Goal: Transaction & Acquisition: Book appointment/travel/reservation

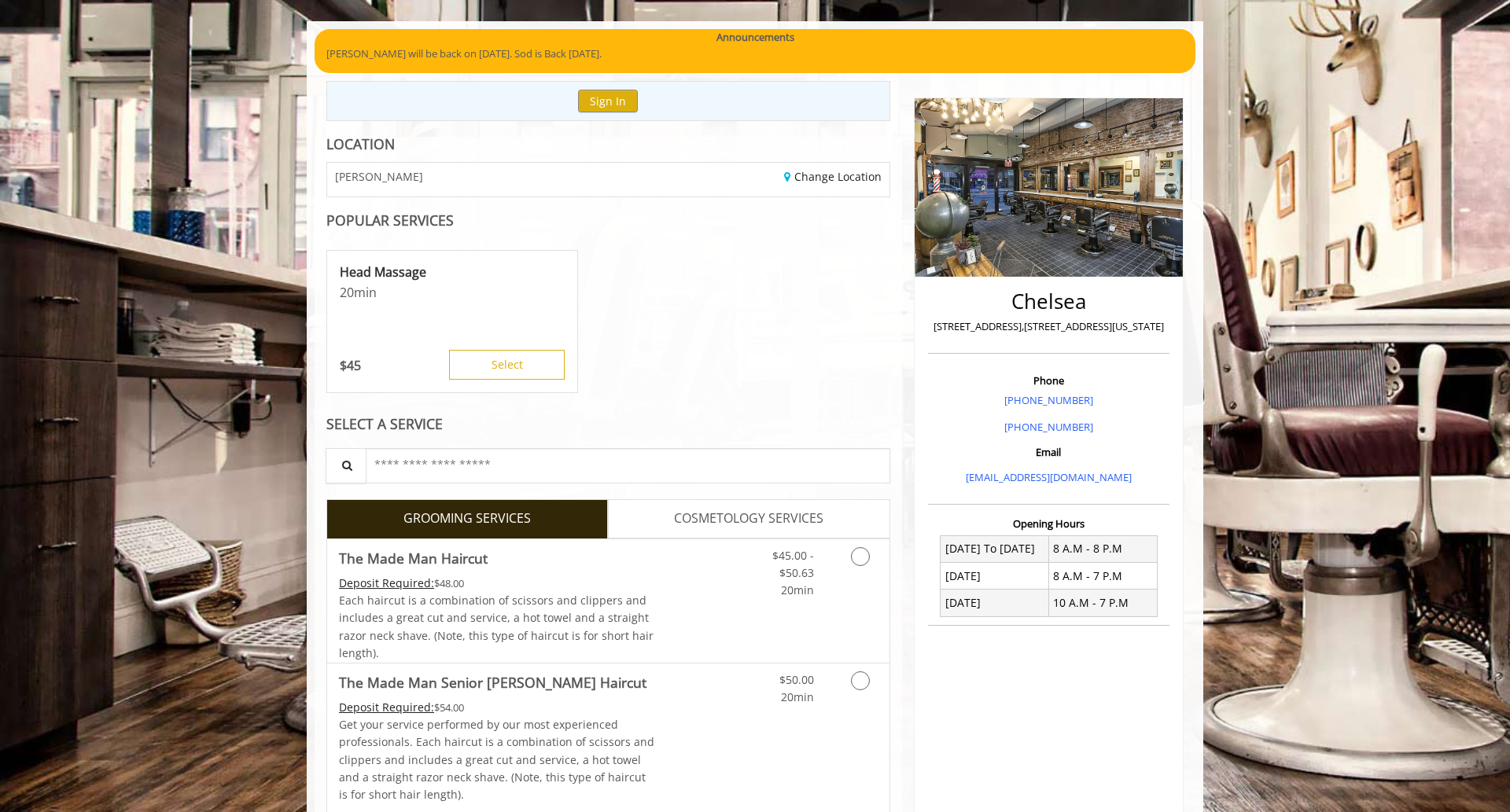
scroll to position [118, 0]
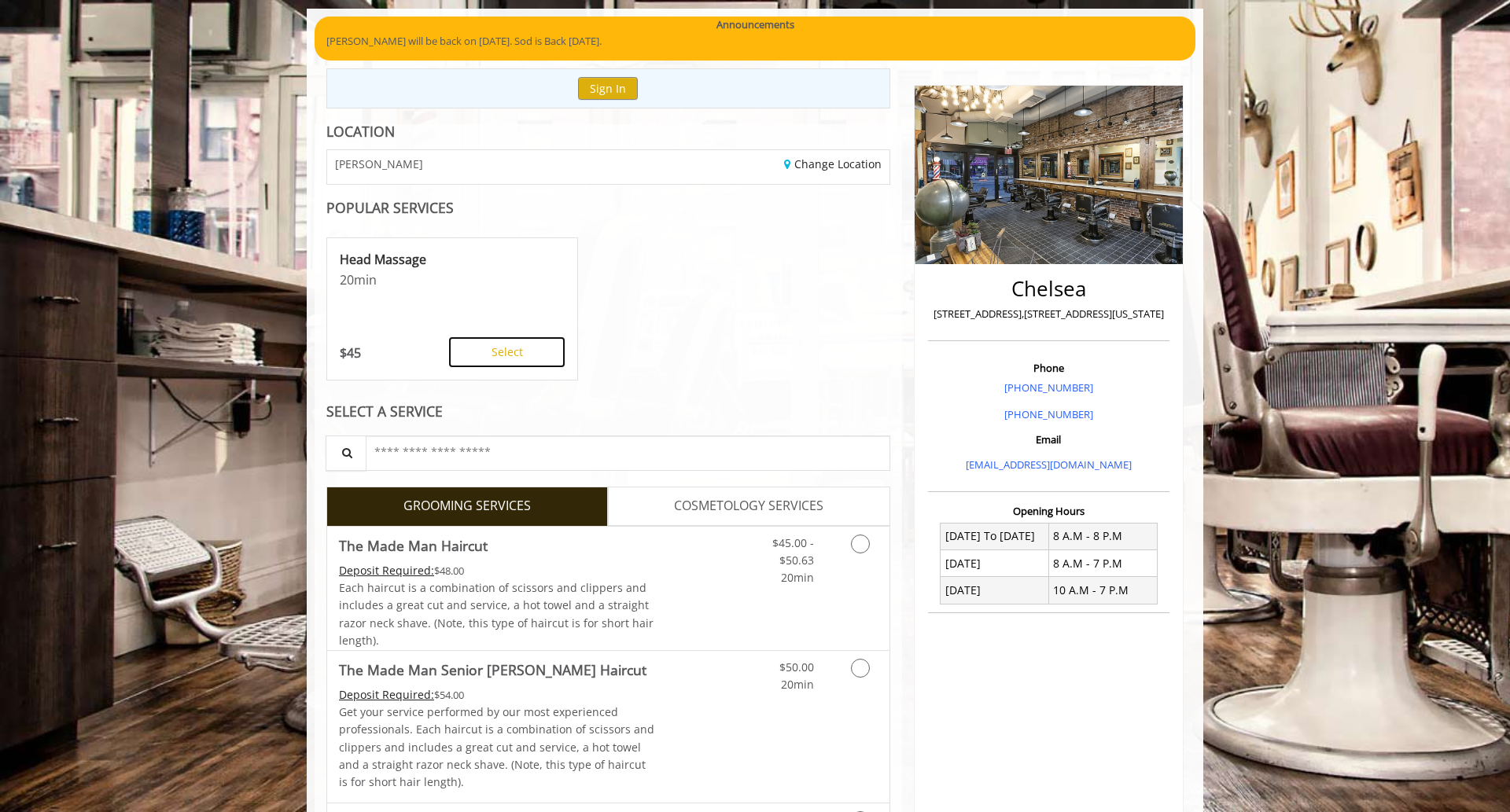
click at [529, 360] on button "Select" at bounding box center [507, 352] width 116 height 30
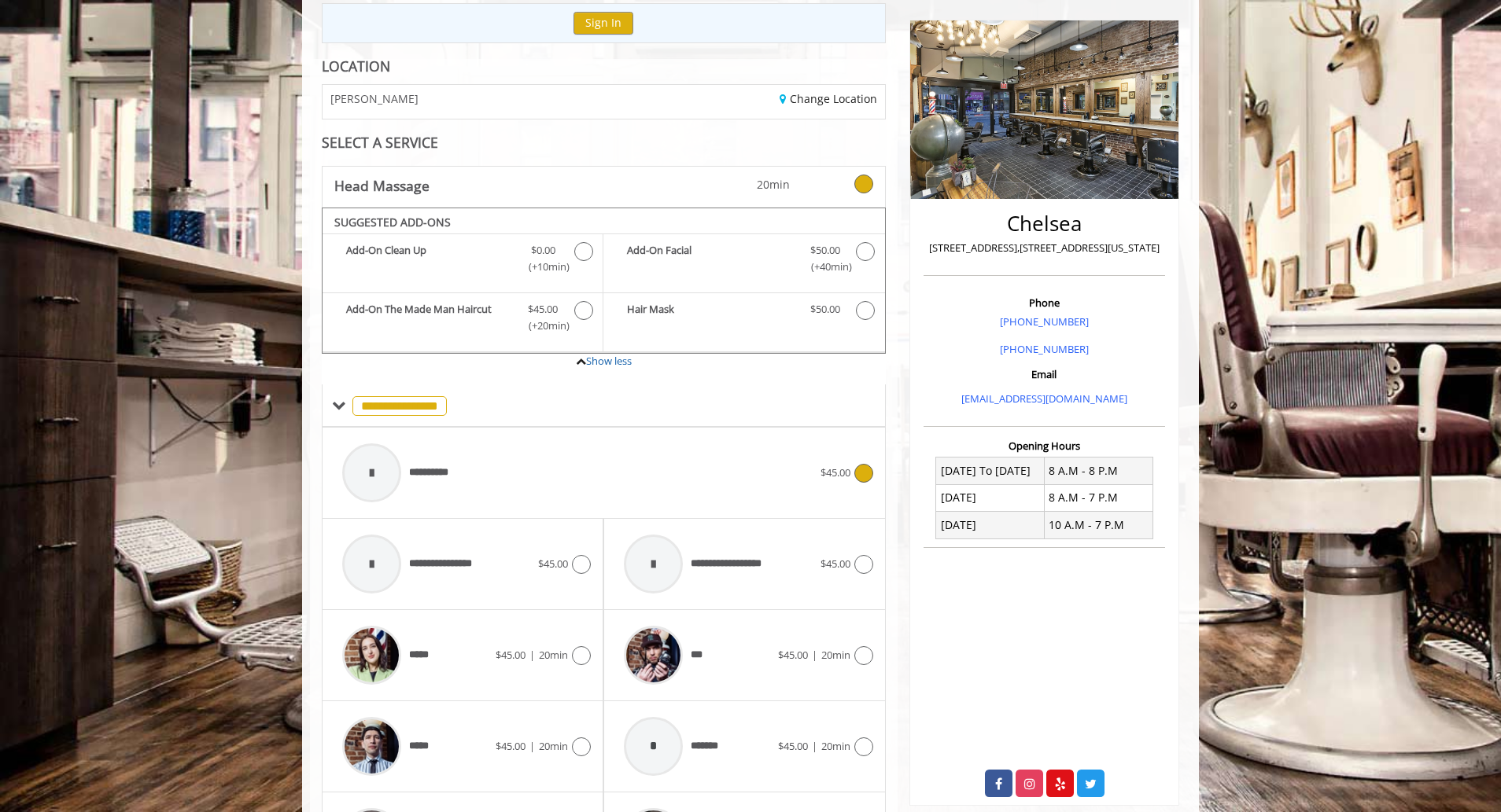
scroll to position [176, 0]
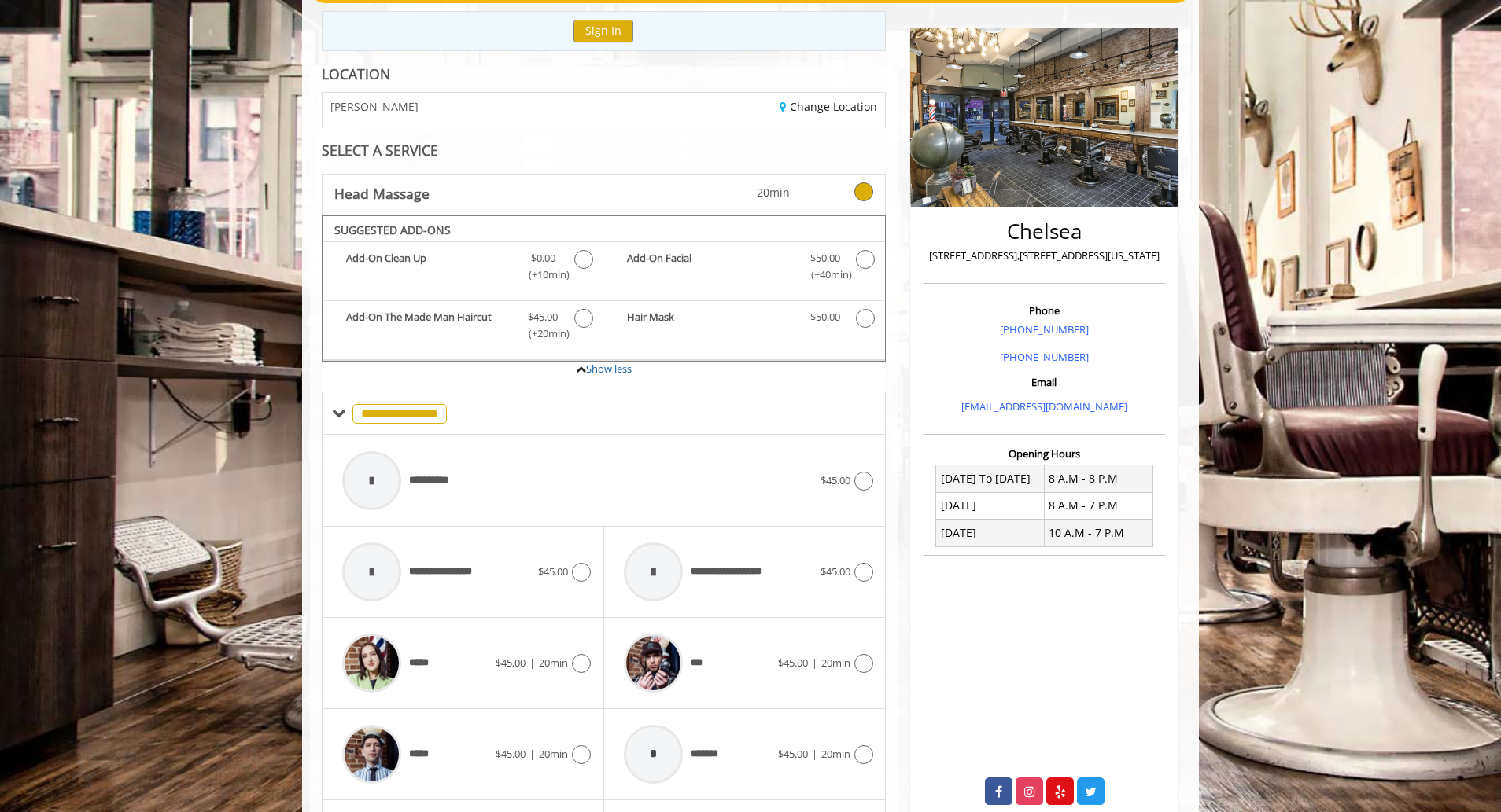
click at [867, 192] on icon at bounding box center [864, 191] width 19 height 19
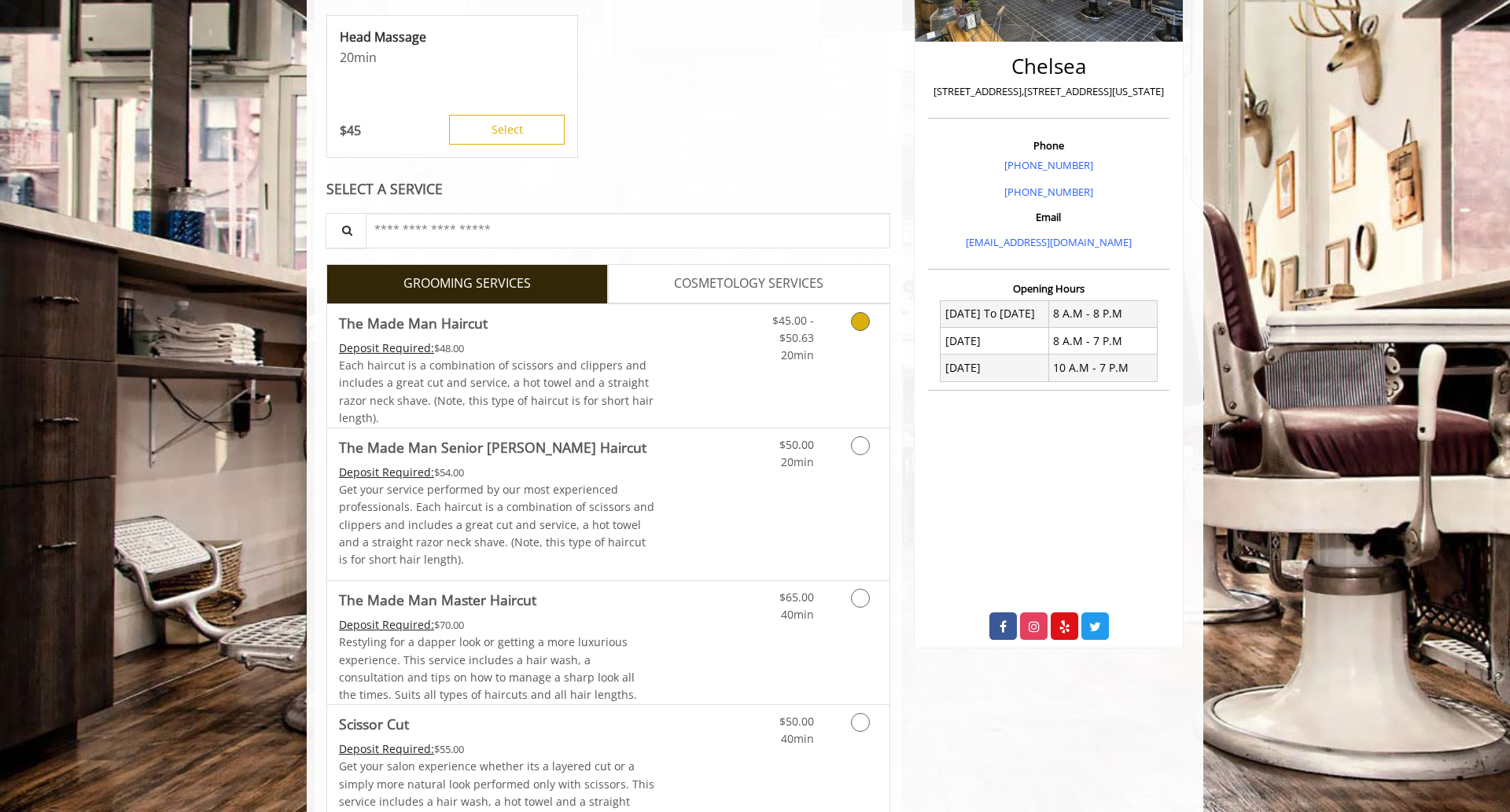
scroll to position [333, 0]
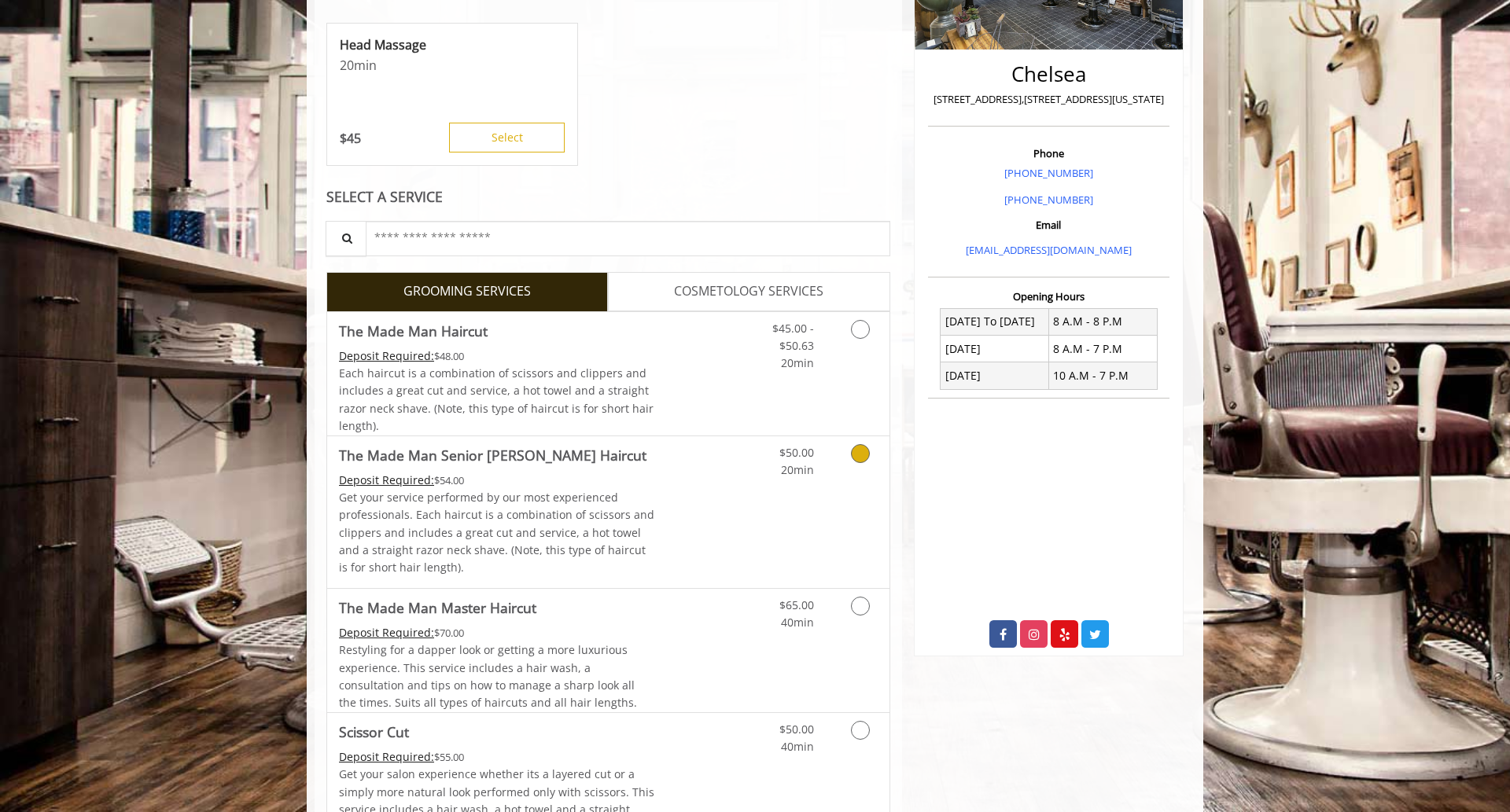
click at [849, 461] on link "Grooming services" at bounding box center [858, 458] width 40 height 43
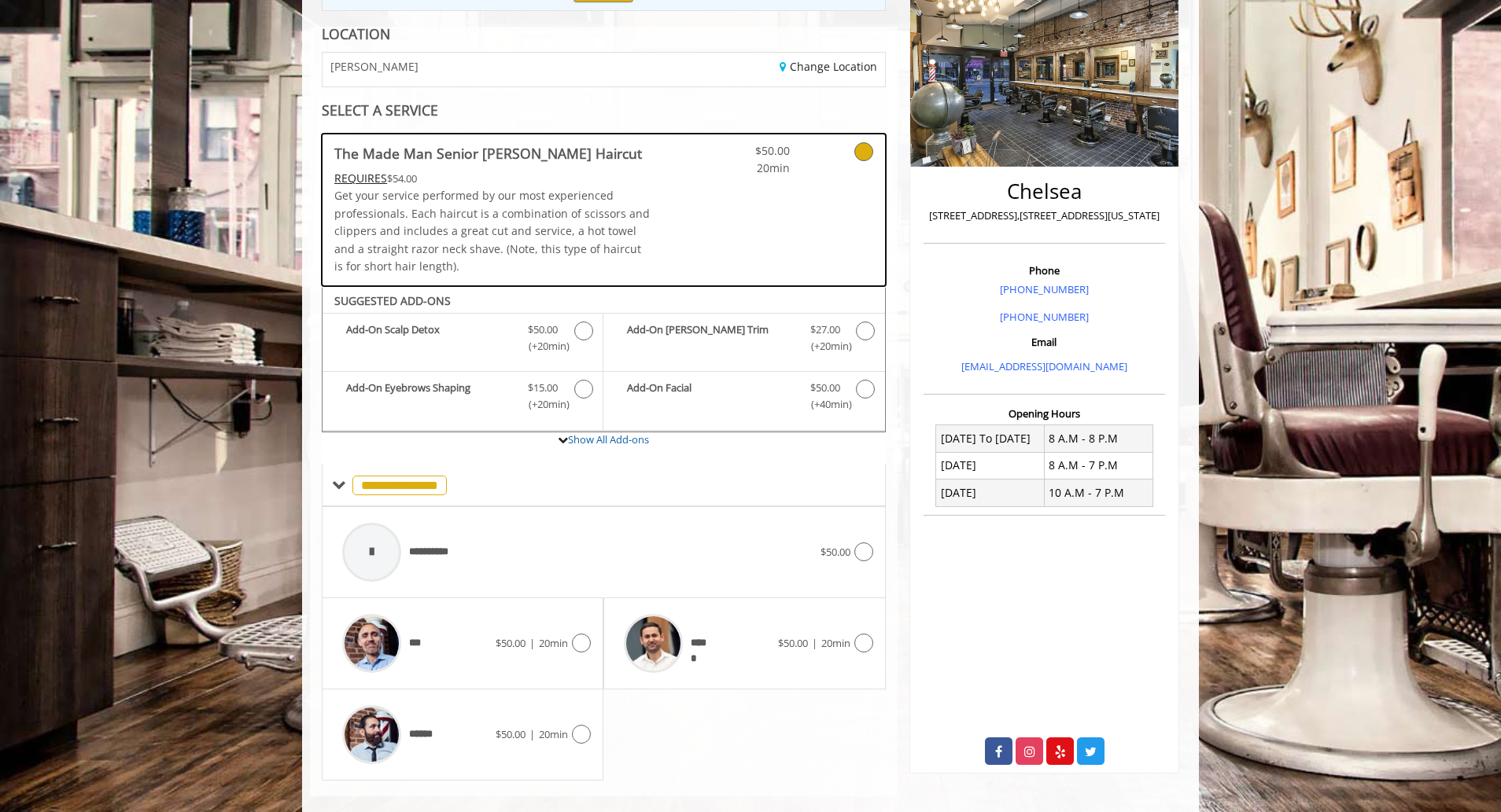
scroll to position [239, 0]
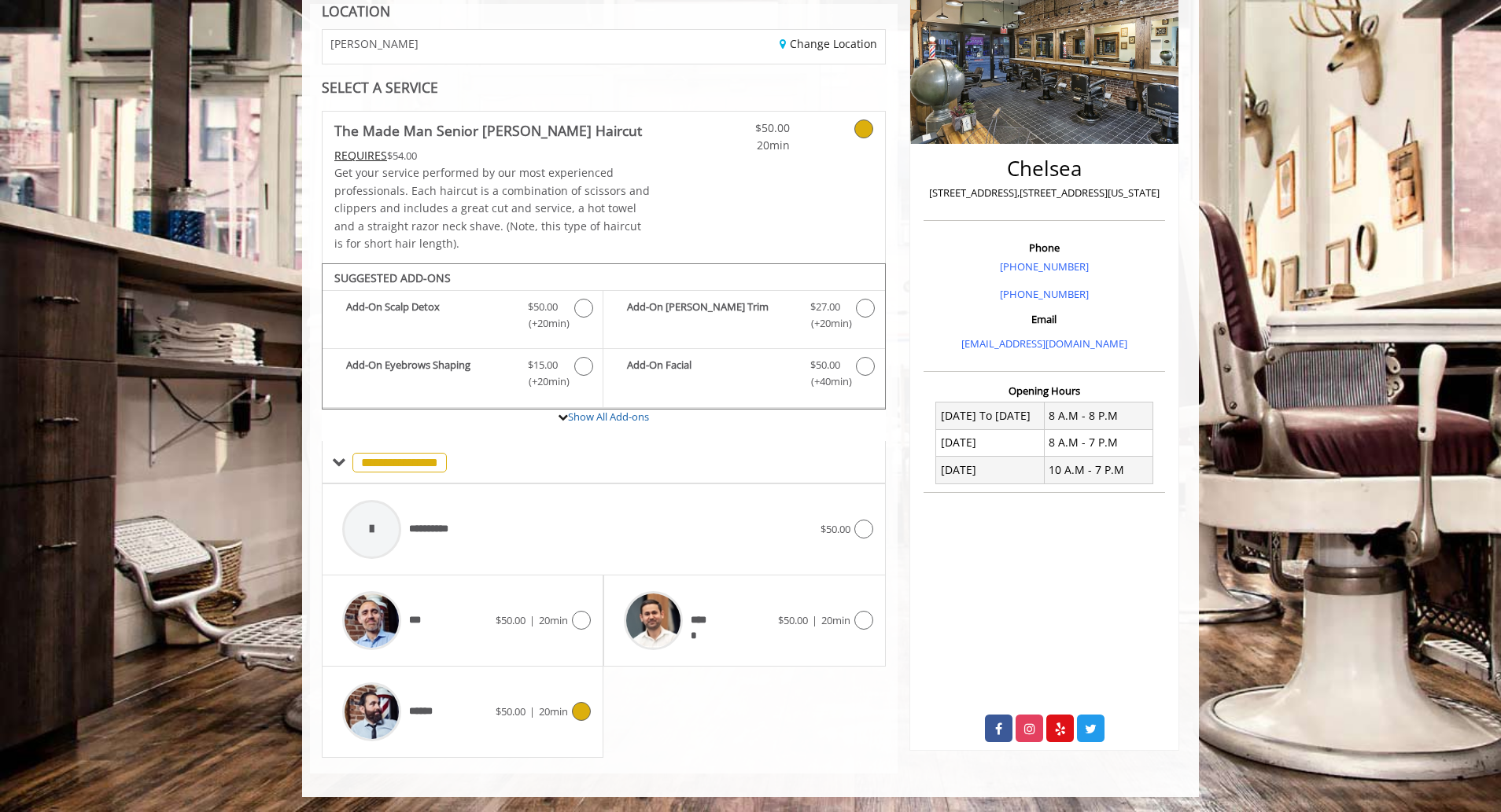
click at [581, 711] on icon at bounding box center [581, 712] width 19 height 19
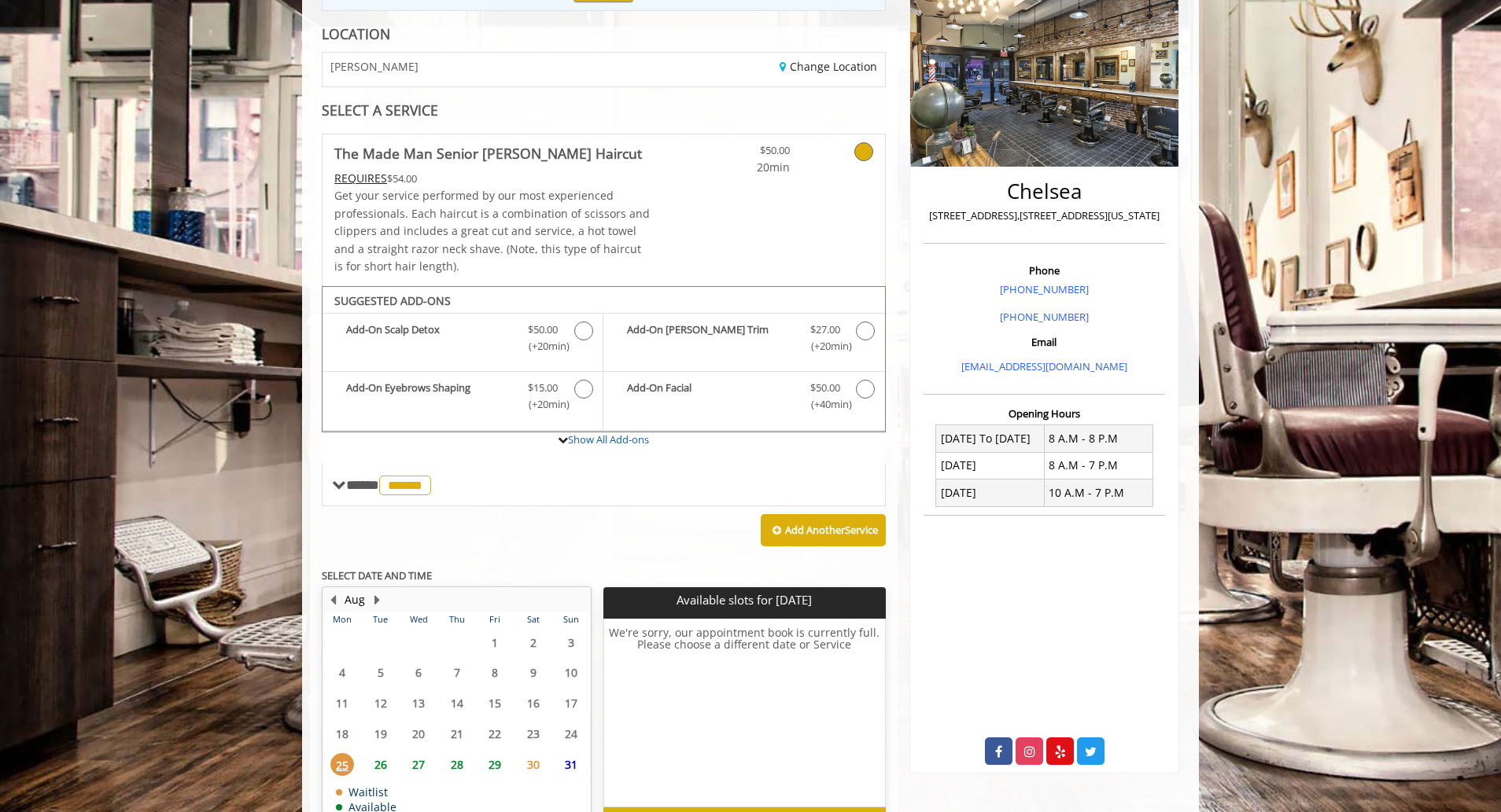
scroll to position [313, 0]
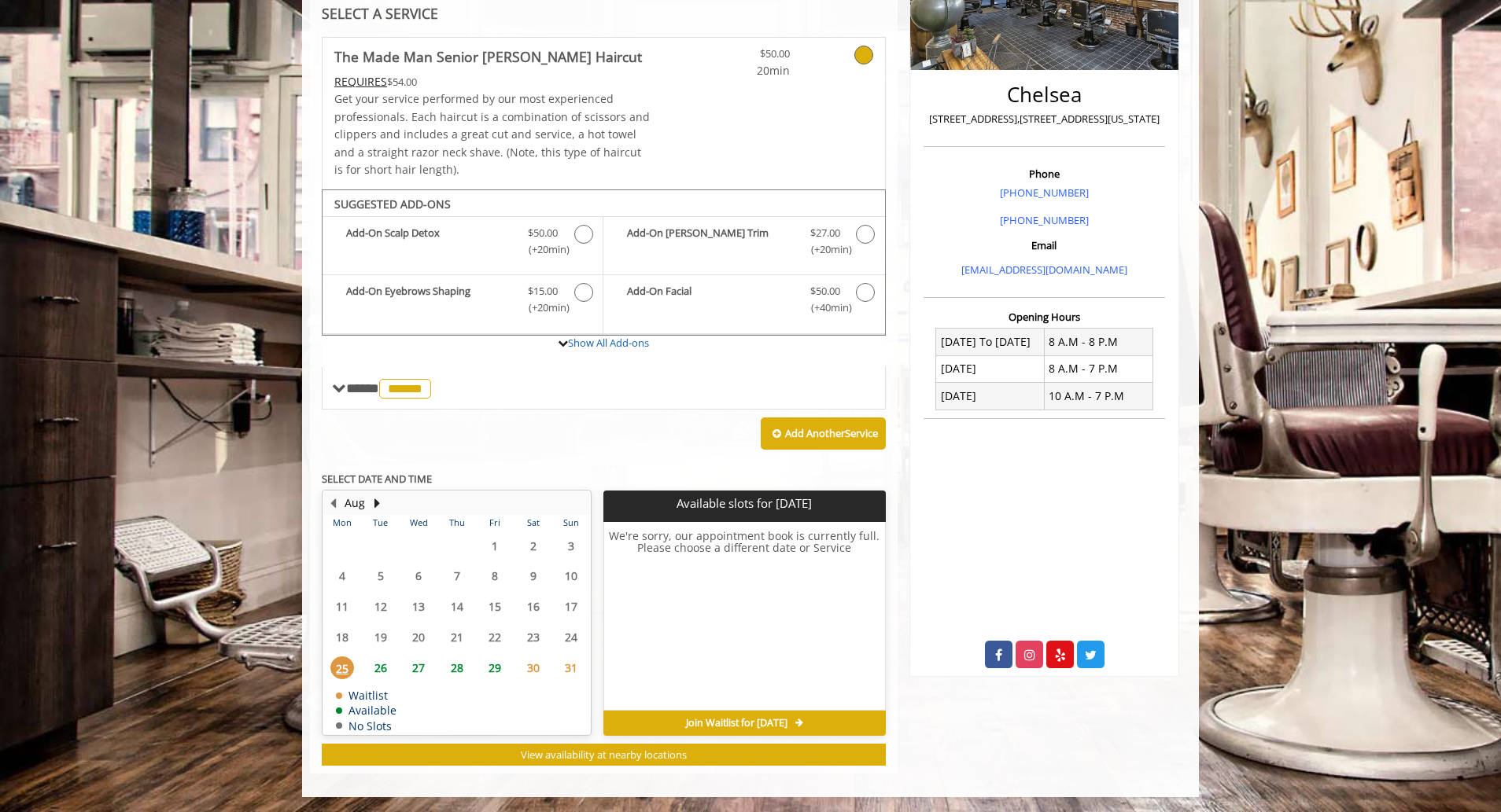
click at [387, 665] on span "26" at bounding box center [380, 669] width 23 height 23
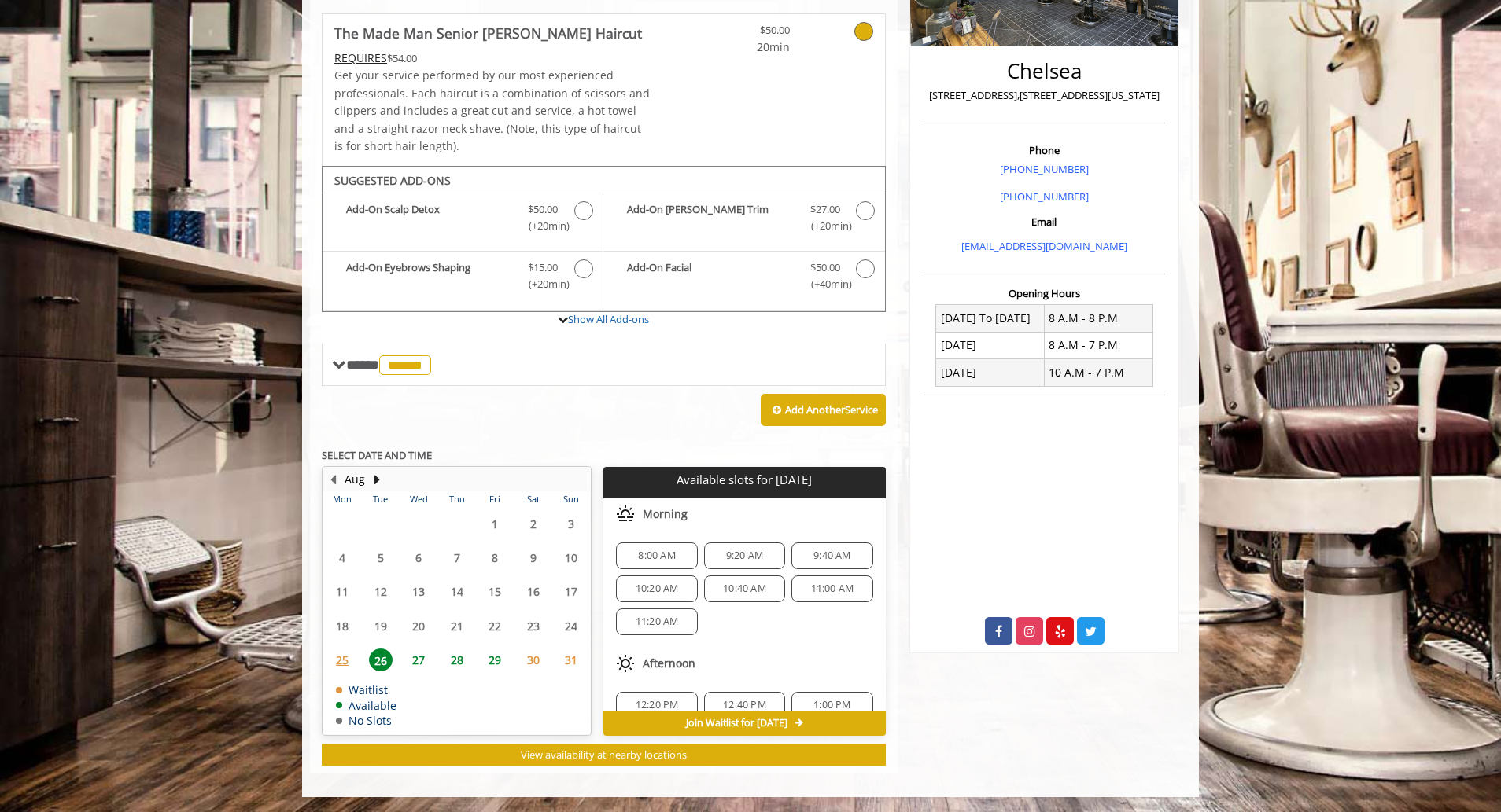
scroll to position [236, 0]
click at [750, 674] on div "7:40 PM" at bounding box center [744, 685] width 81 height 27
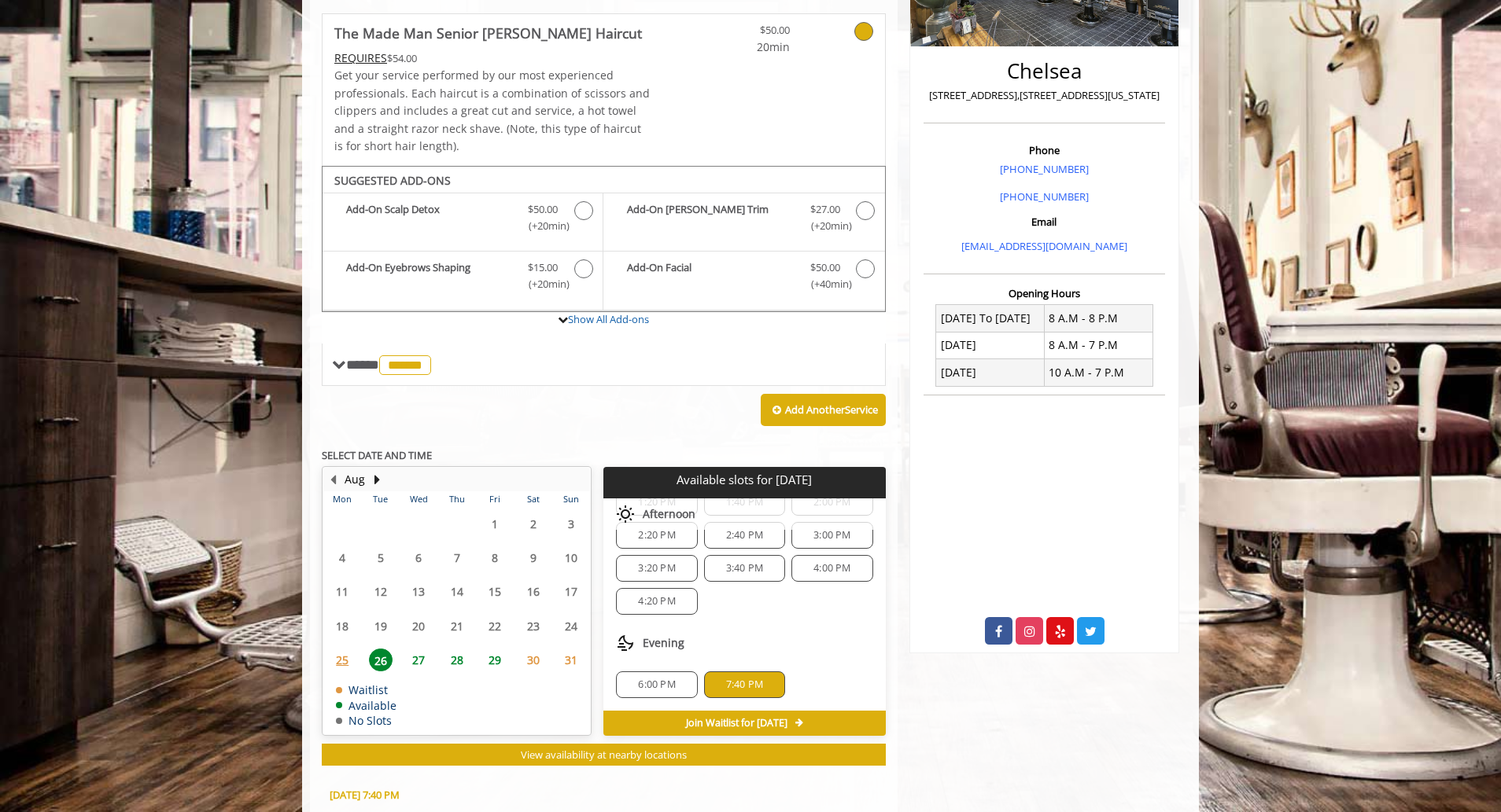
scroll to position [621, 0]
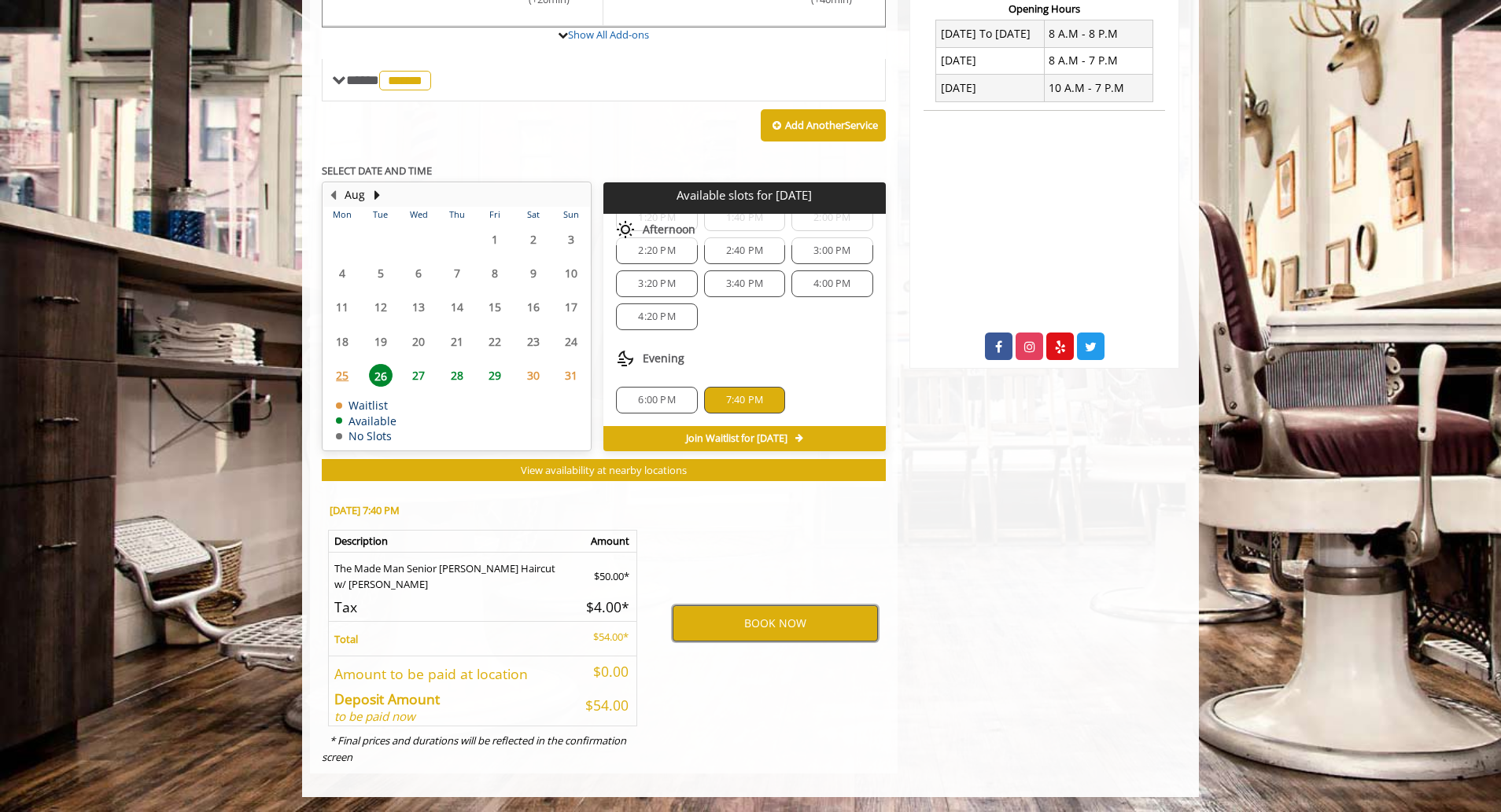
click at [777, 621] on button "BOOK NOW" at bounding box center [776, 624] width 206 height 36
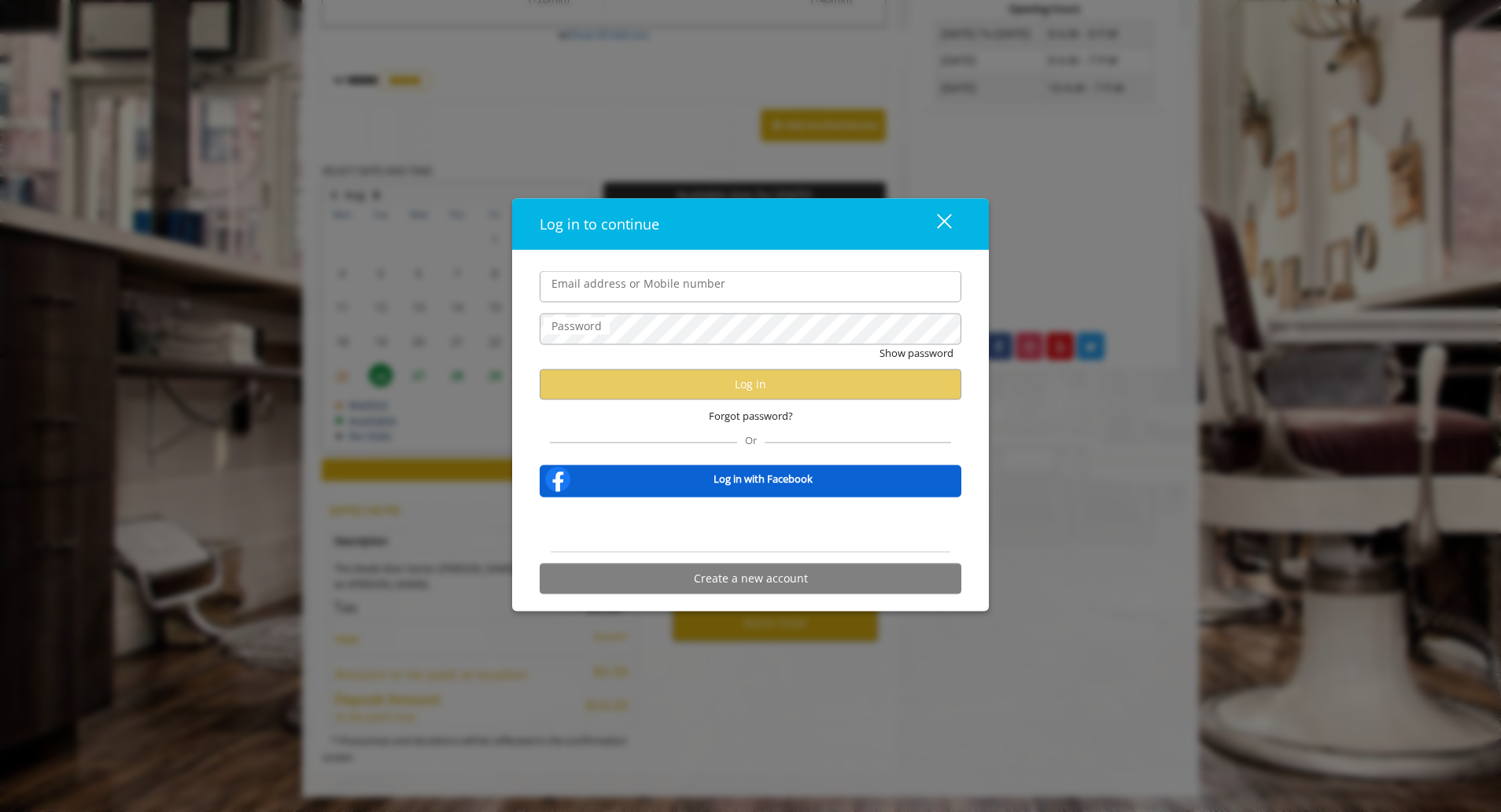
click at [725, 297] on input "Email address or Mobile number" at bounding box center [750, 287] width 422 height 31
type input "**********"
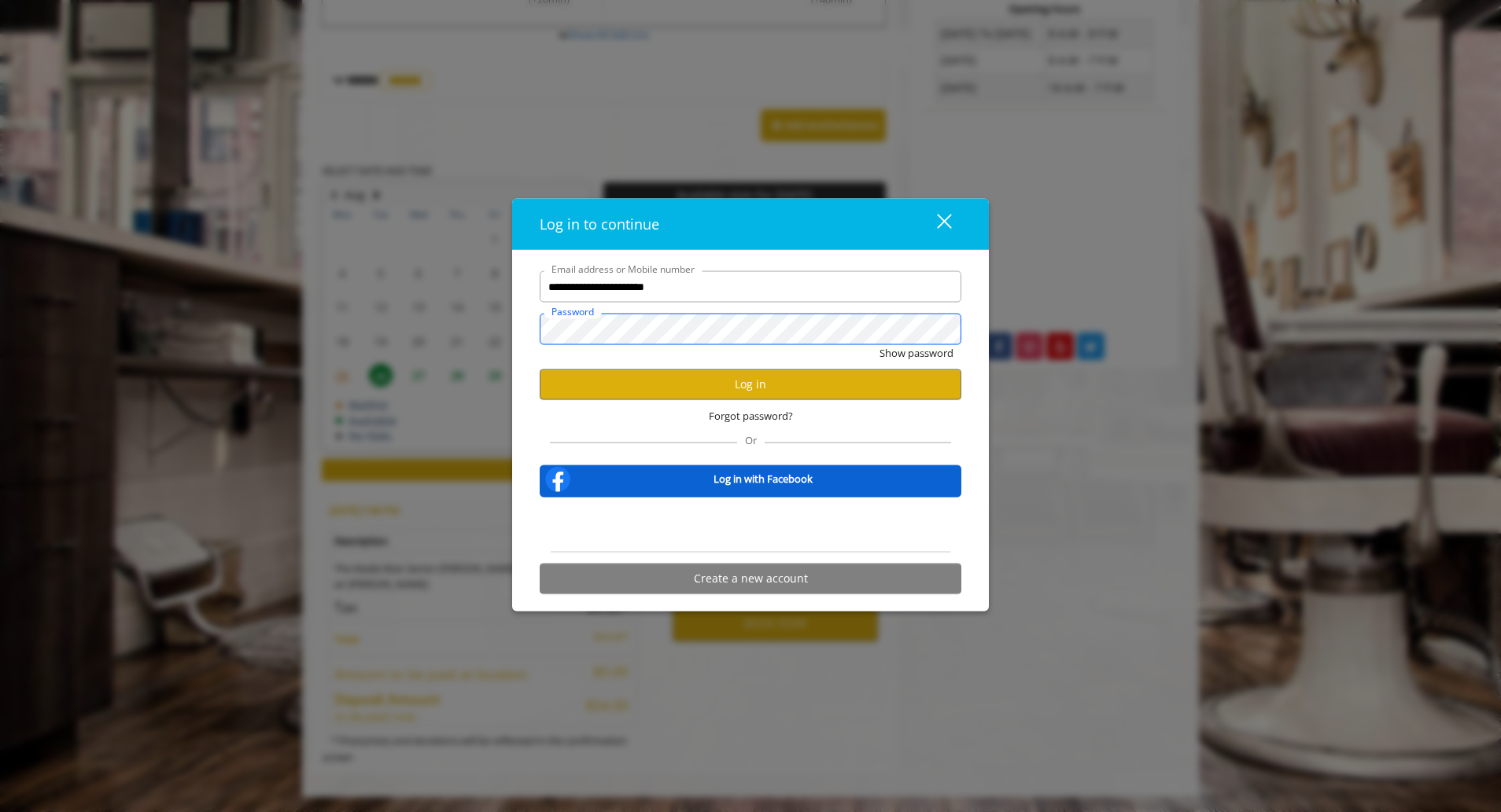
click at [879, 346] on button "Show password" at bounding box center [916, 354] width 74 height 17
click at [707, 371] on button "Log in" at bounding box center [750, 384] width 422 height 31
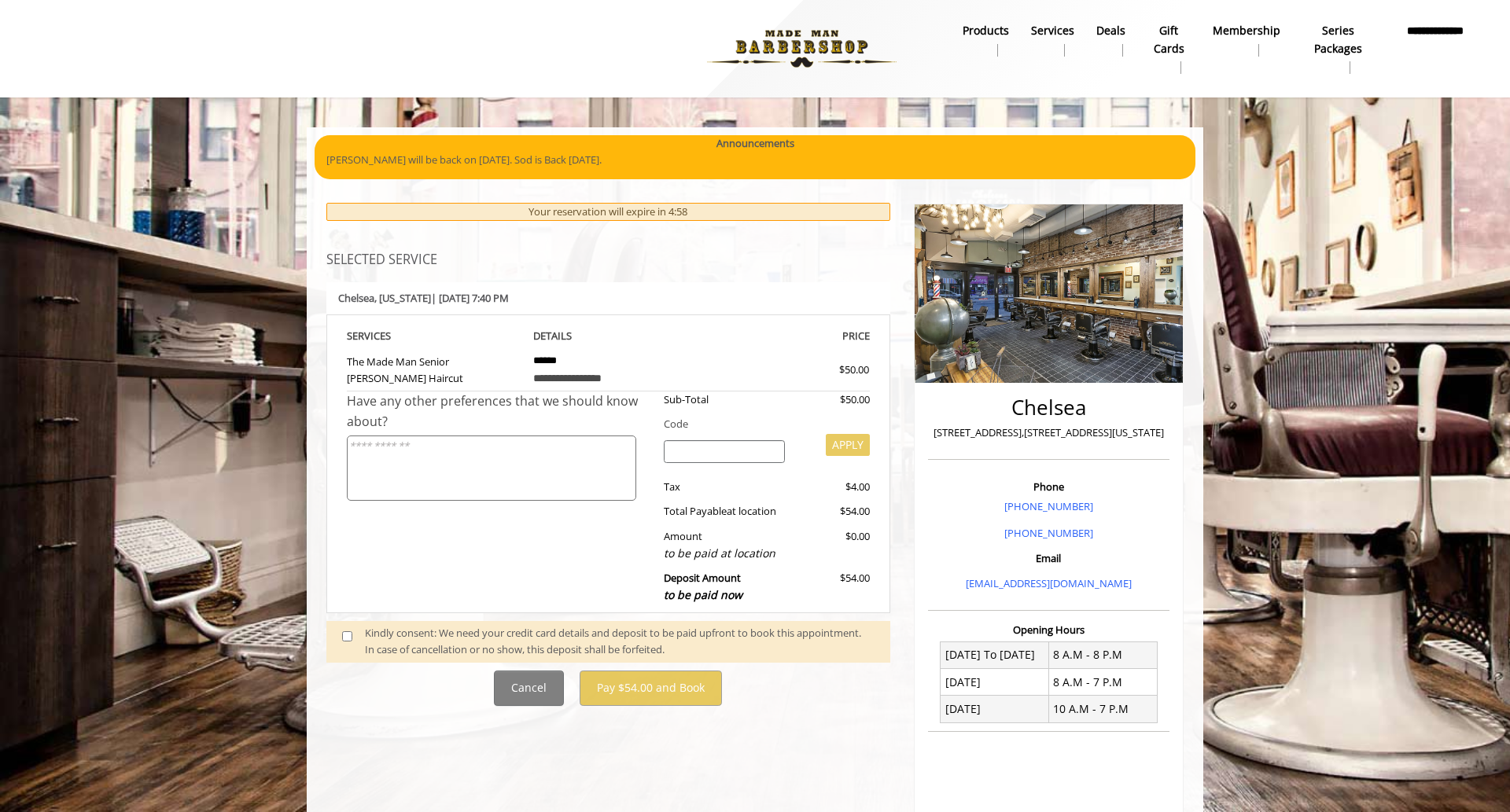
scroll to position [283, 0]
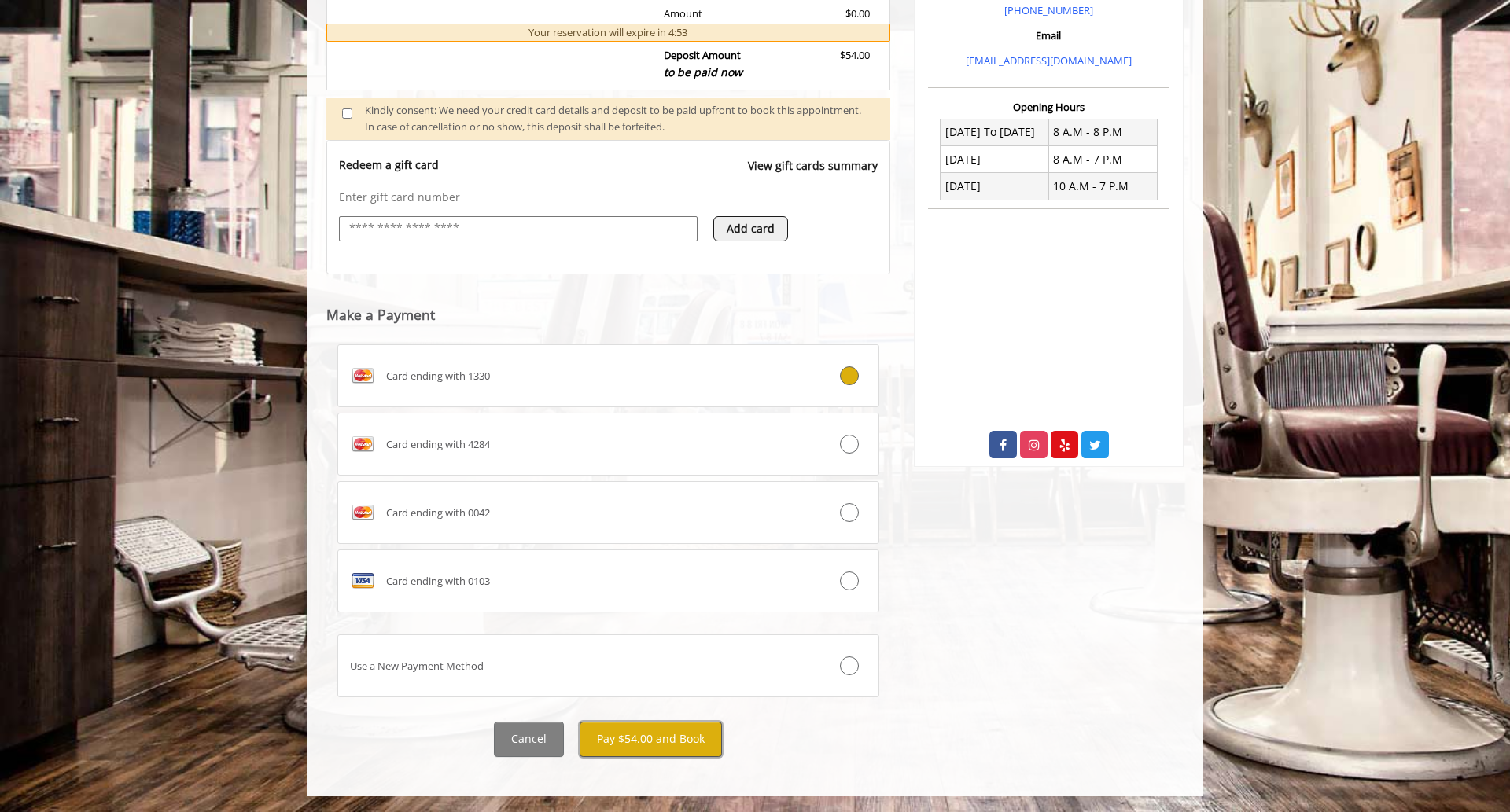
click at [637, 747] on button "Pay $54.00 and Book" at bounding box center [651, 739] width 143 height 36
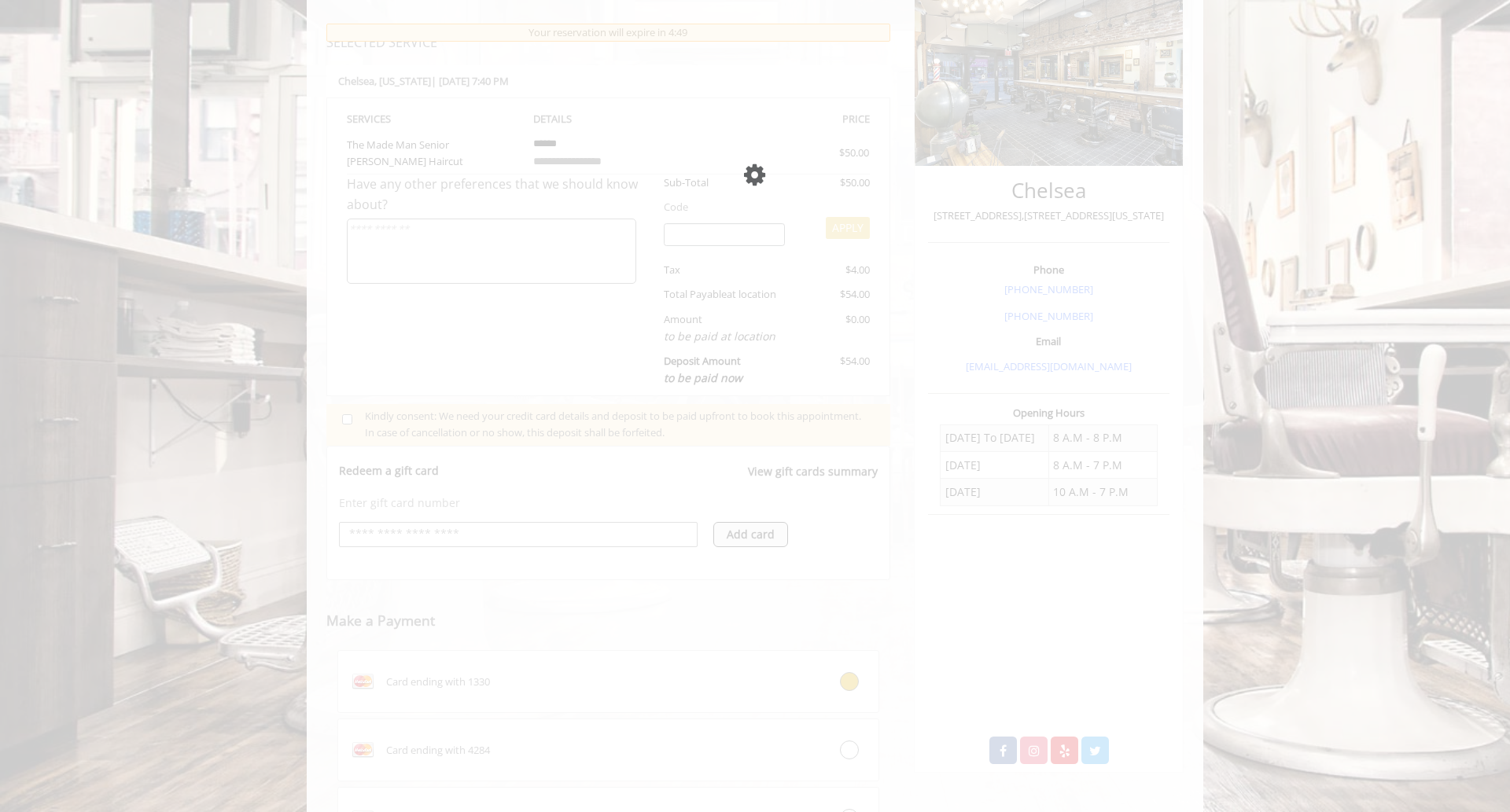
scroll to position [395, 0]
